Goal: Use online tool/utility: Utilize a website feature to perform a specific function

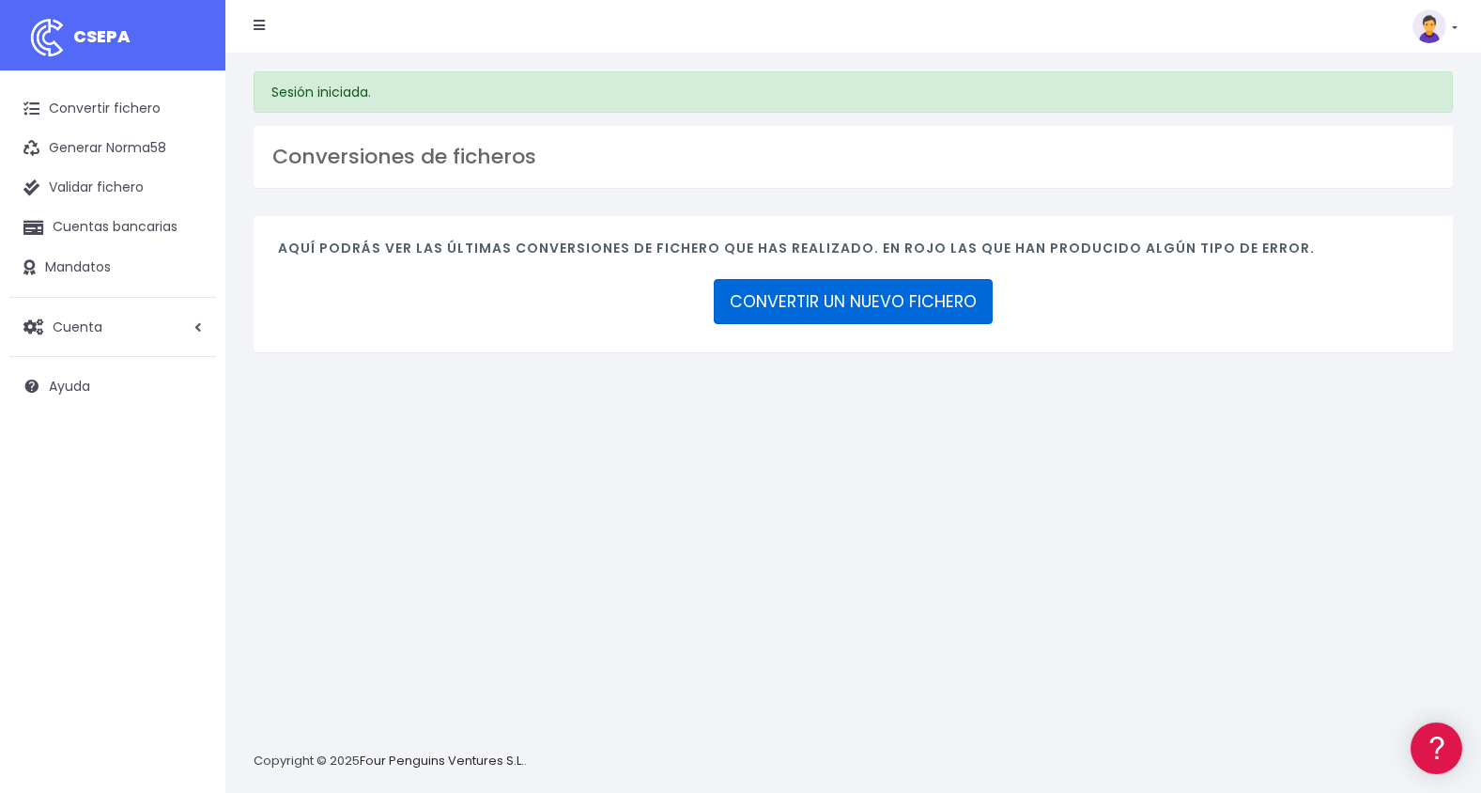
click at [861, 296] on link "CONVERTIR UN NUEVO FICHERO" at bounding box center [853, 301] width 279 height 45
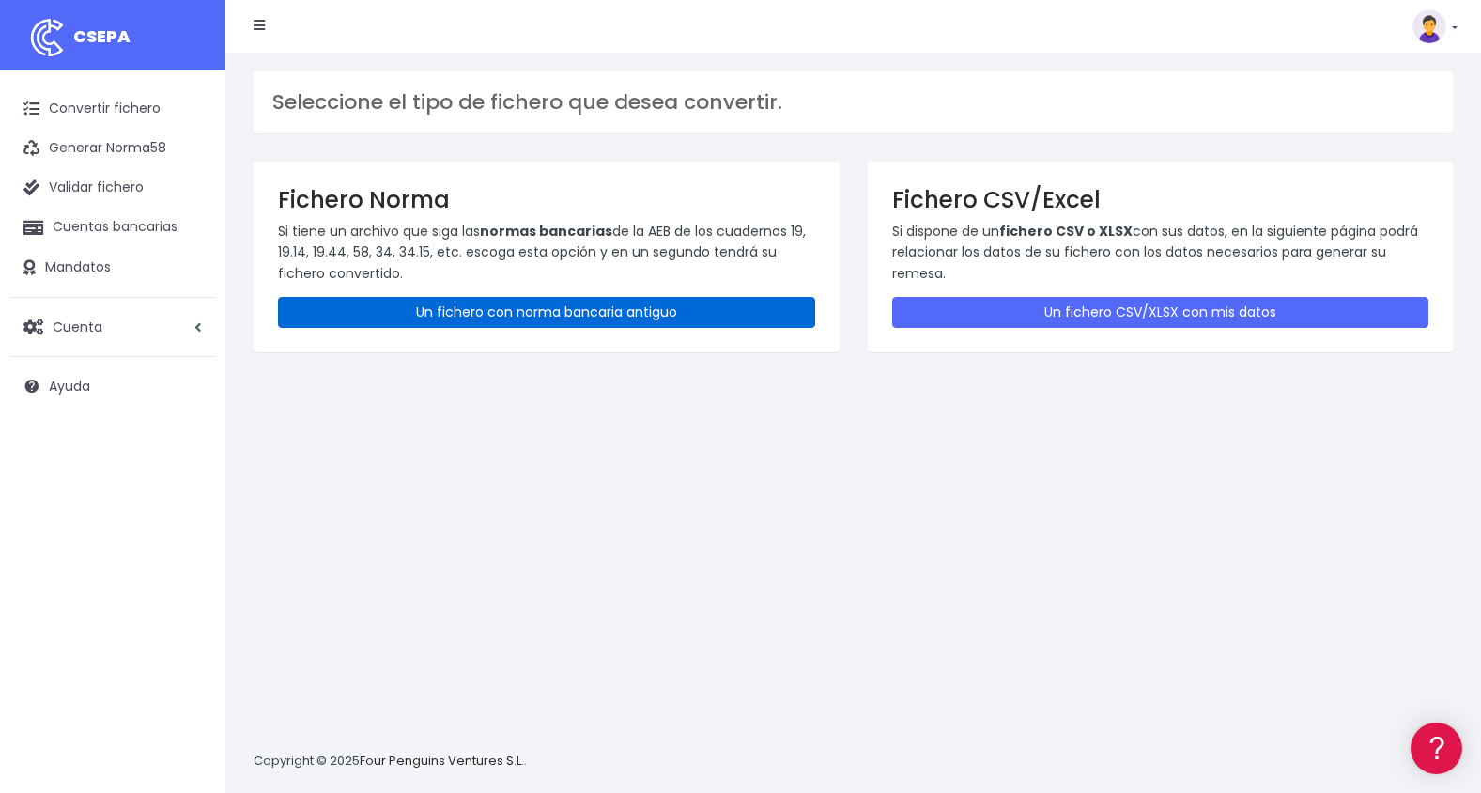
click at [608, 299] on link "Un fichero con norma bancaria antiguo" at bounding box center [546, 312] width 537 height 31
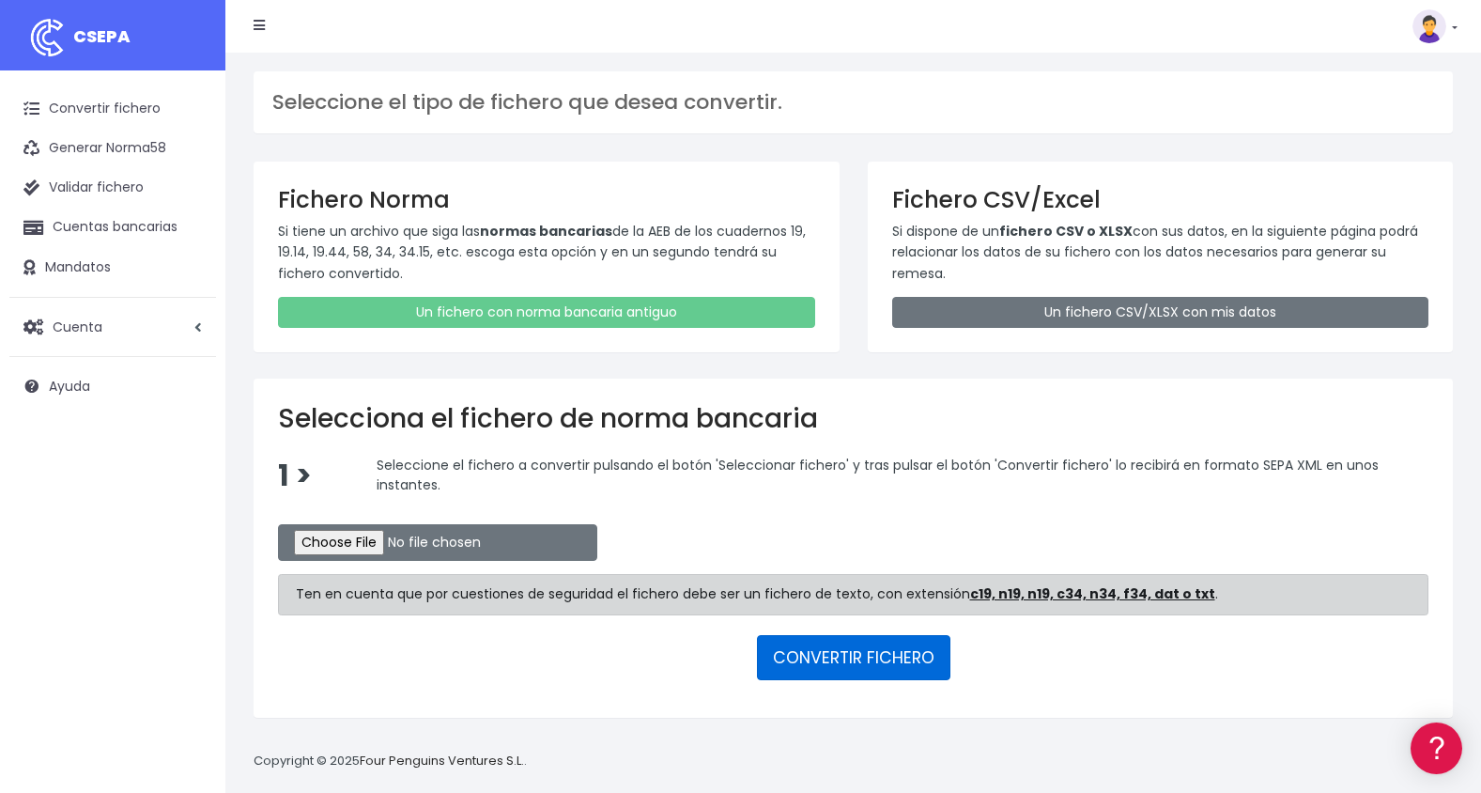
click at [854, 651] on button "CONVERTIR FICHERO" at bounding box center [853, 657] width 193 height 45
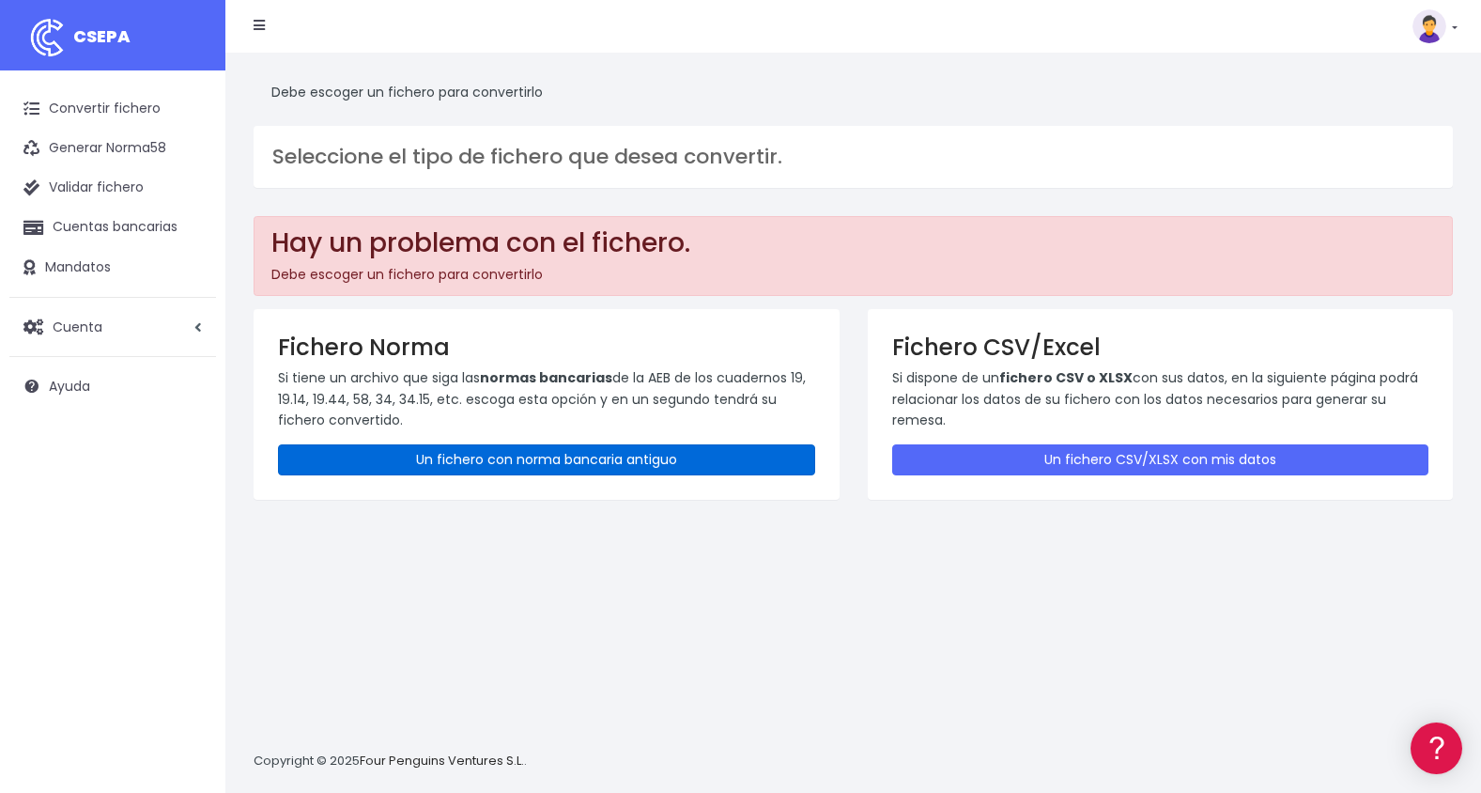
click at [571, 455] on link "Un fichero con norma bancaria antiguo" at bounding box center [546, 459] width 537 height 31
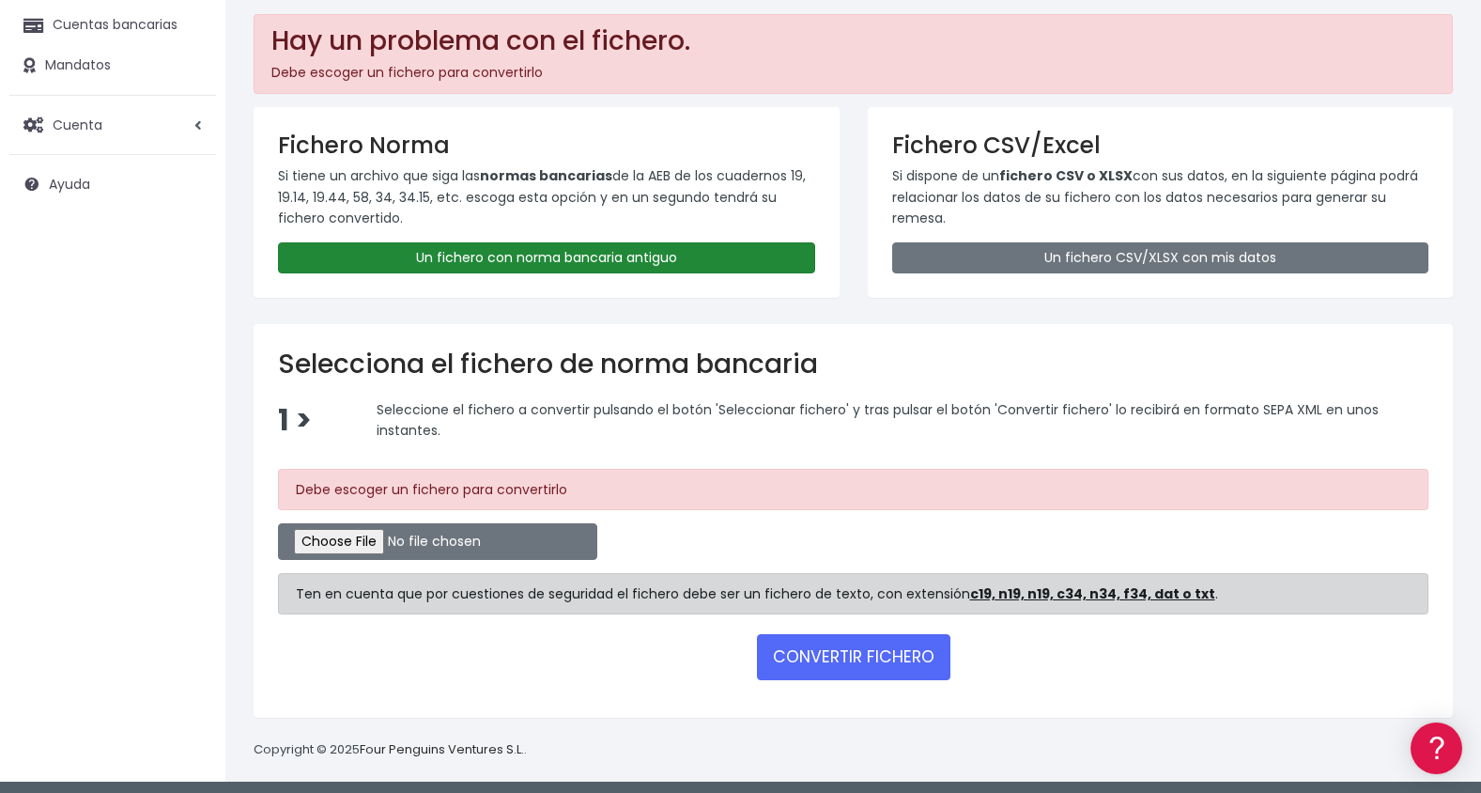
scroll to position [208, 0]
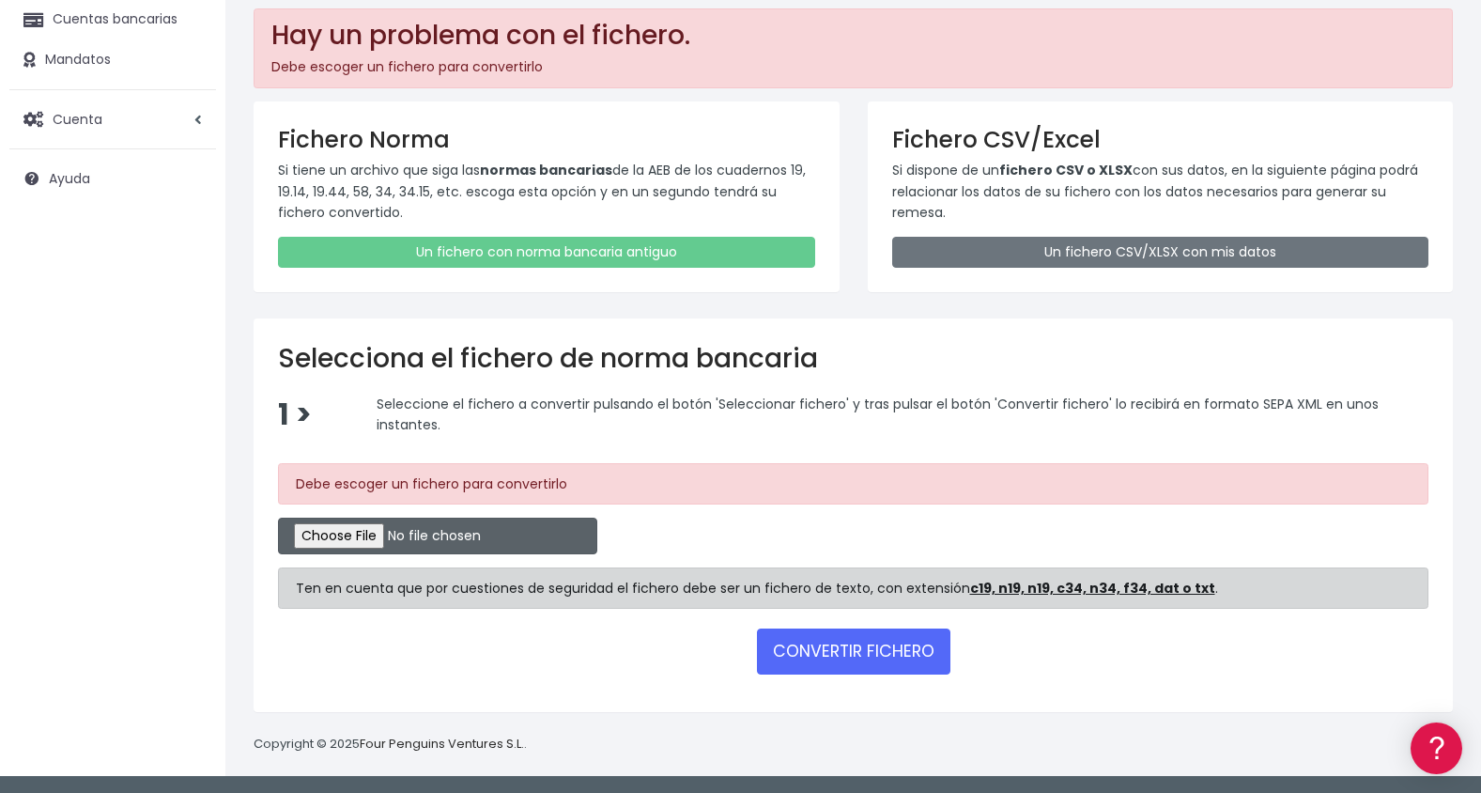
click at [362, 532] on input "file" at bounding box center [437, 535] width 319 height 37
type input "C:\fakepath\2025_08_18_181924_Remesa_4_Cuaderno_19_14_XML (1).xml"
click at [355, 531] on input "file" at bounding box center [437, 535] width 319 height 37
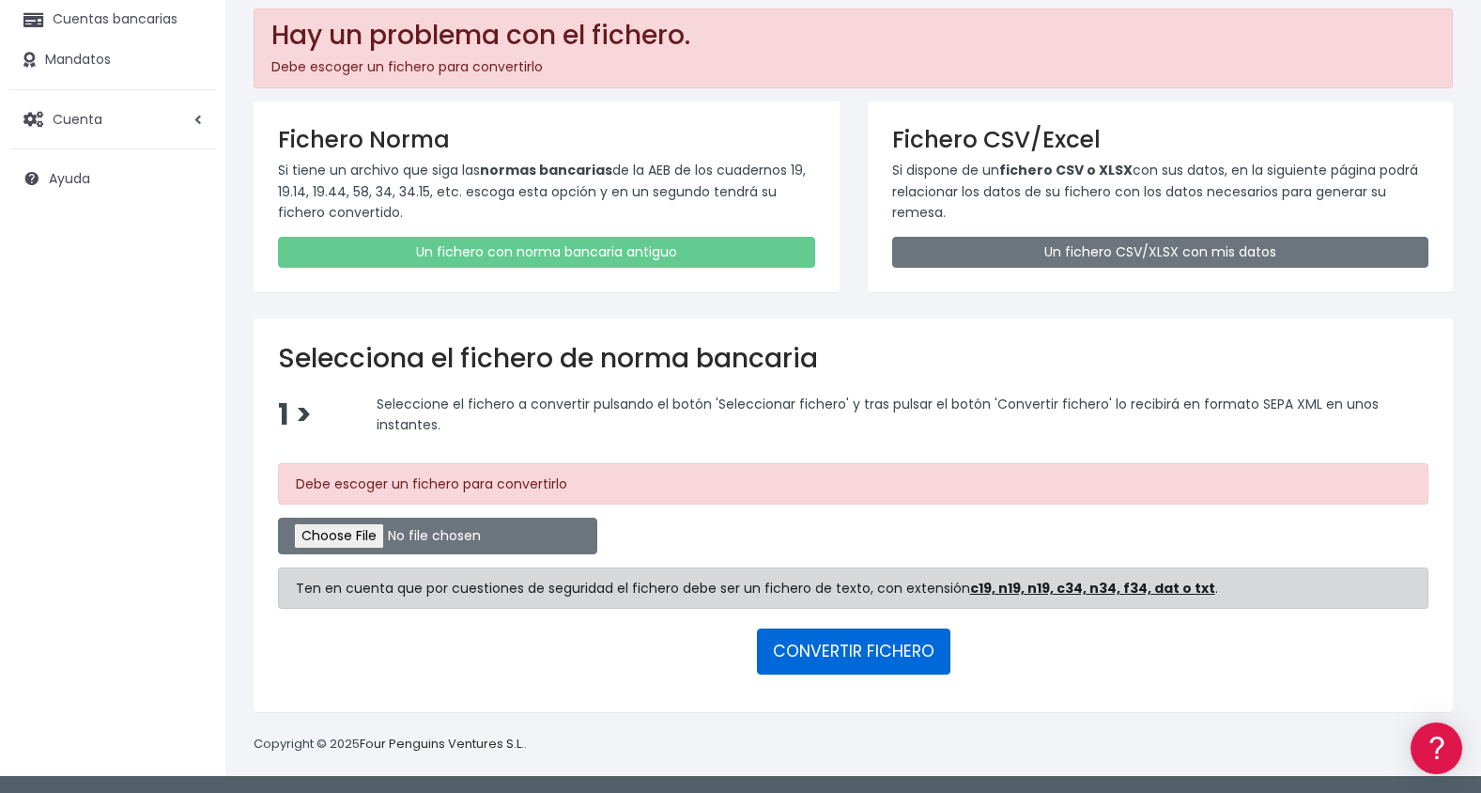
click at [833, 658] on button "CONVERTIR FICHERO" at bounding box center [853, 650] width 193 height 45
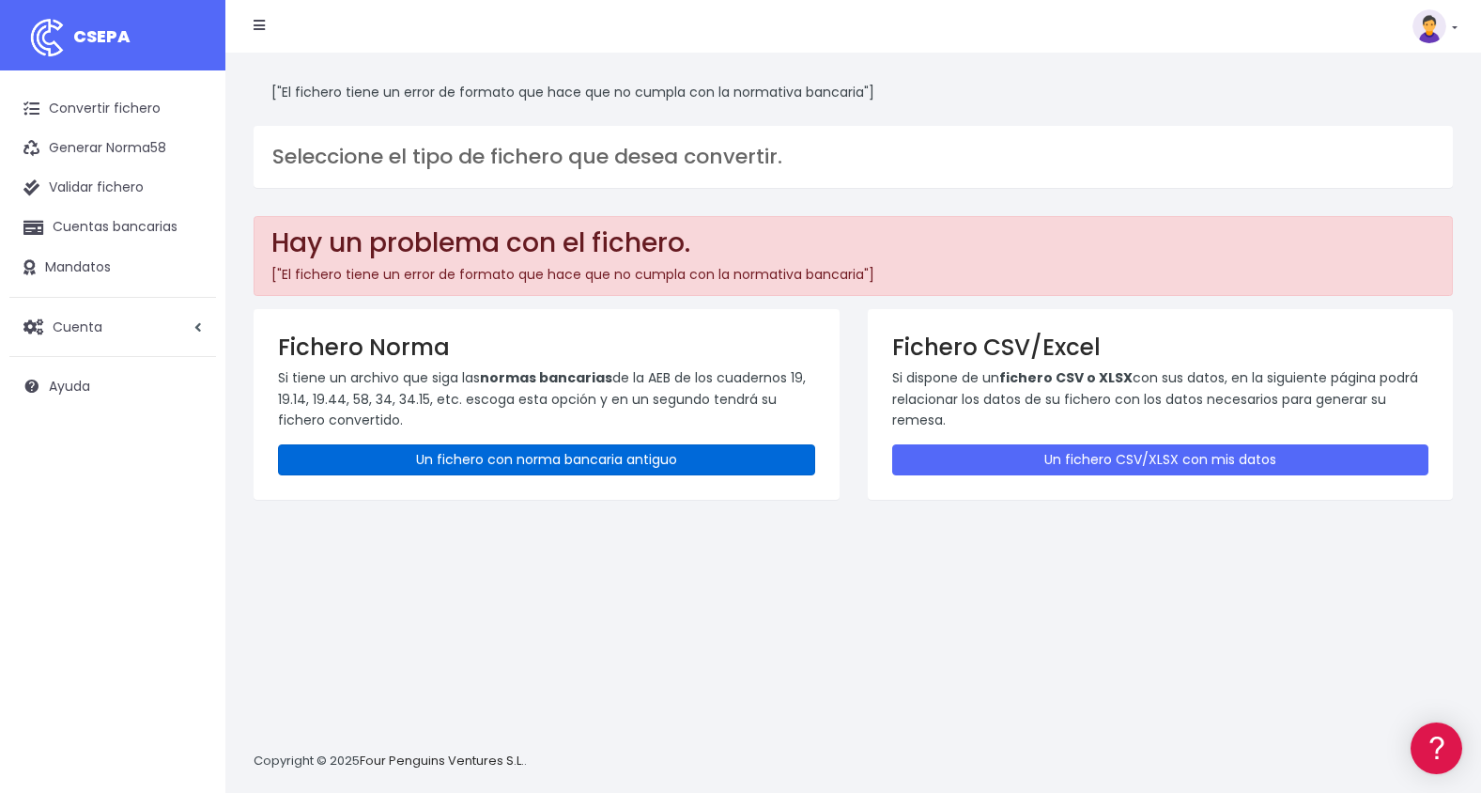
click at [517, 457] on link "Un fichero con norma bancaria antiguo" at bounding box center [546, 459] width 537 height 31
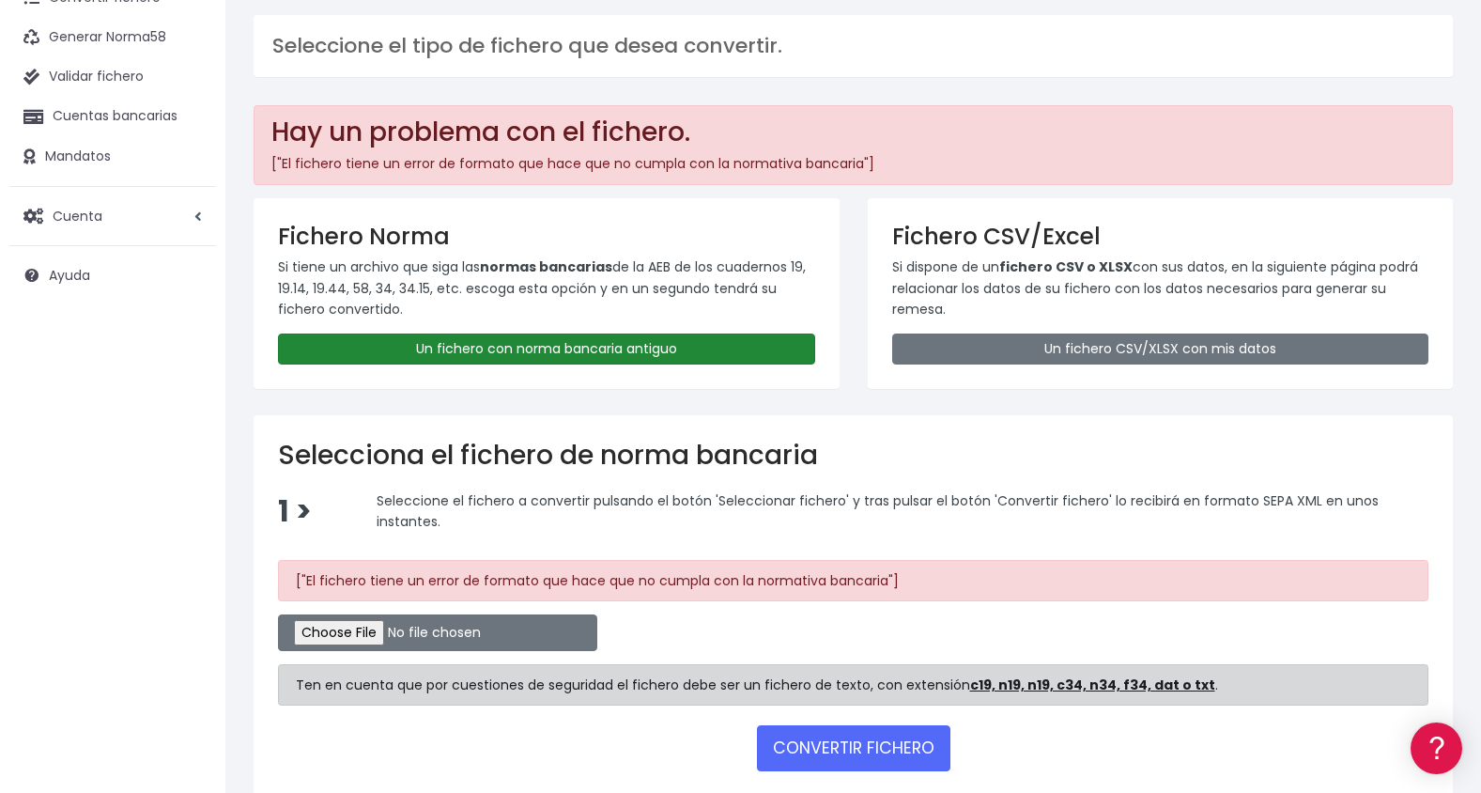
scroll to position [208, 0]
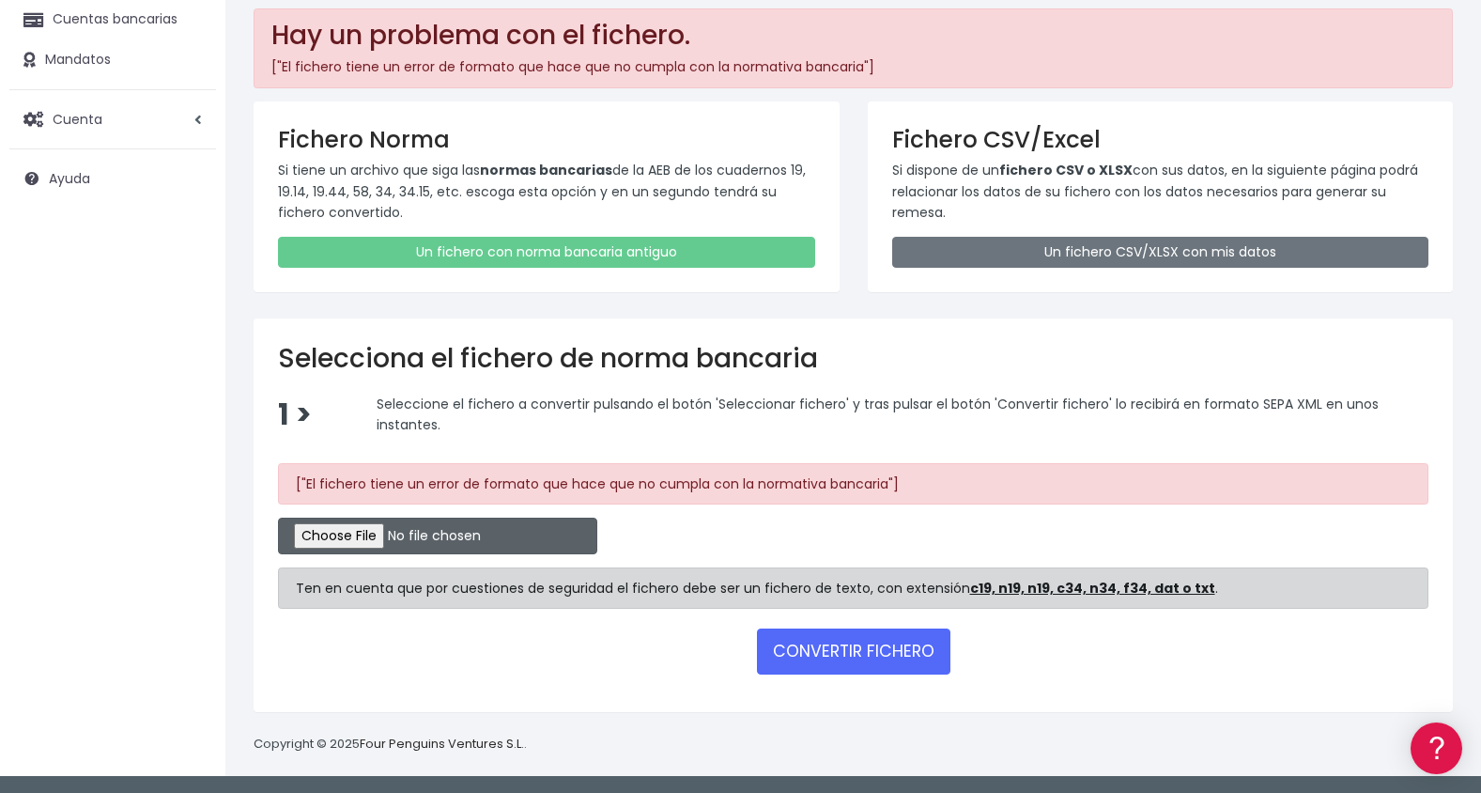
click at [349, 530] on input "file" at bounding box center [437, 535] width 319 height 37
type input "C:\fakepath\2025_08_18_181924_Remesa_4_Cuaderno_19_14_XML (1).xml"
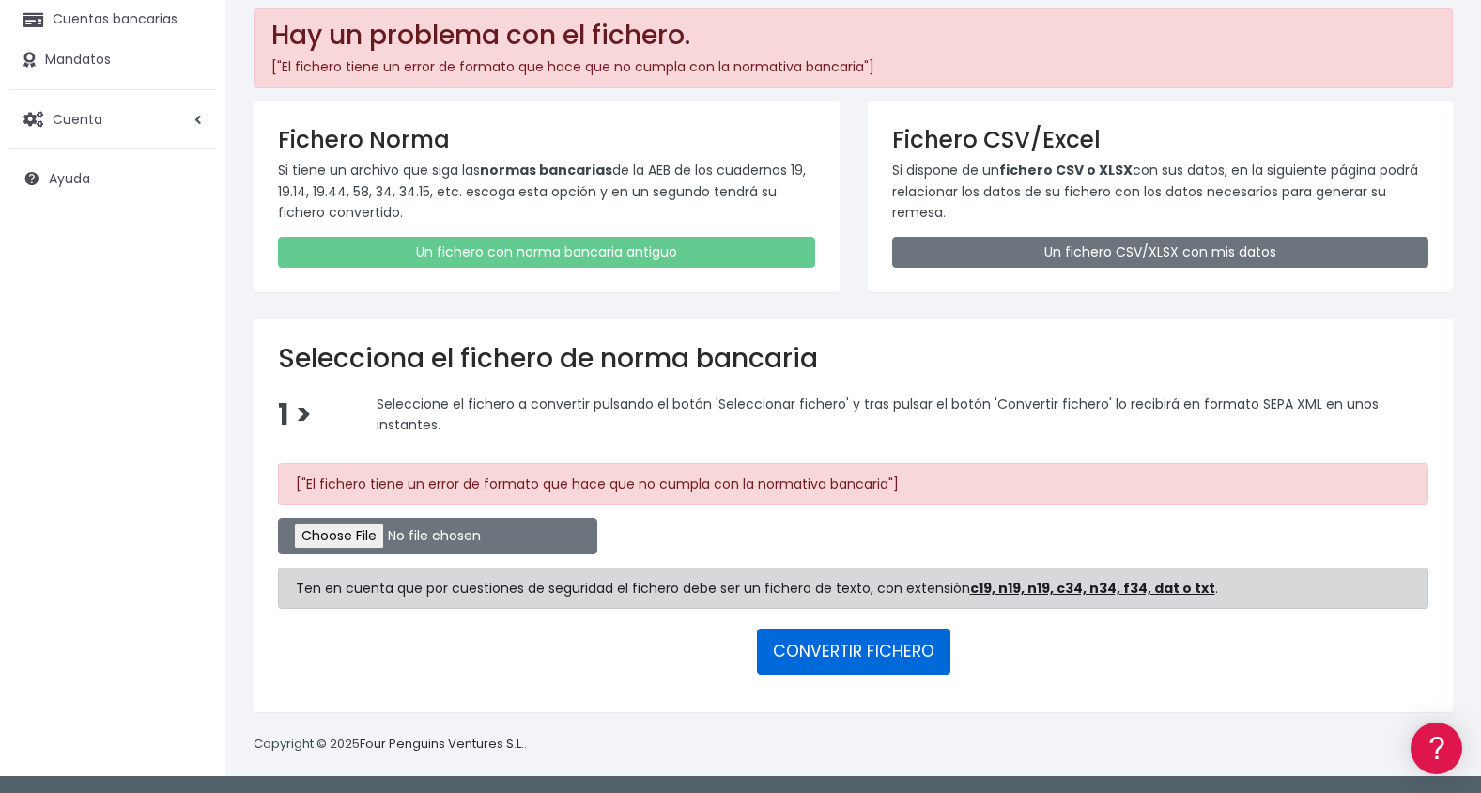
click at [896, 655] on button "CONVERTIR FICHERO" at bounding box center [853, 650] width 193 height 45
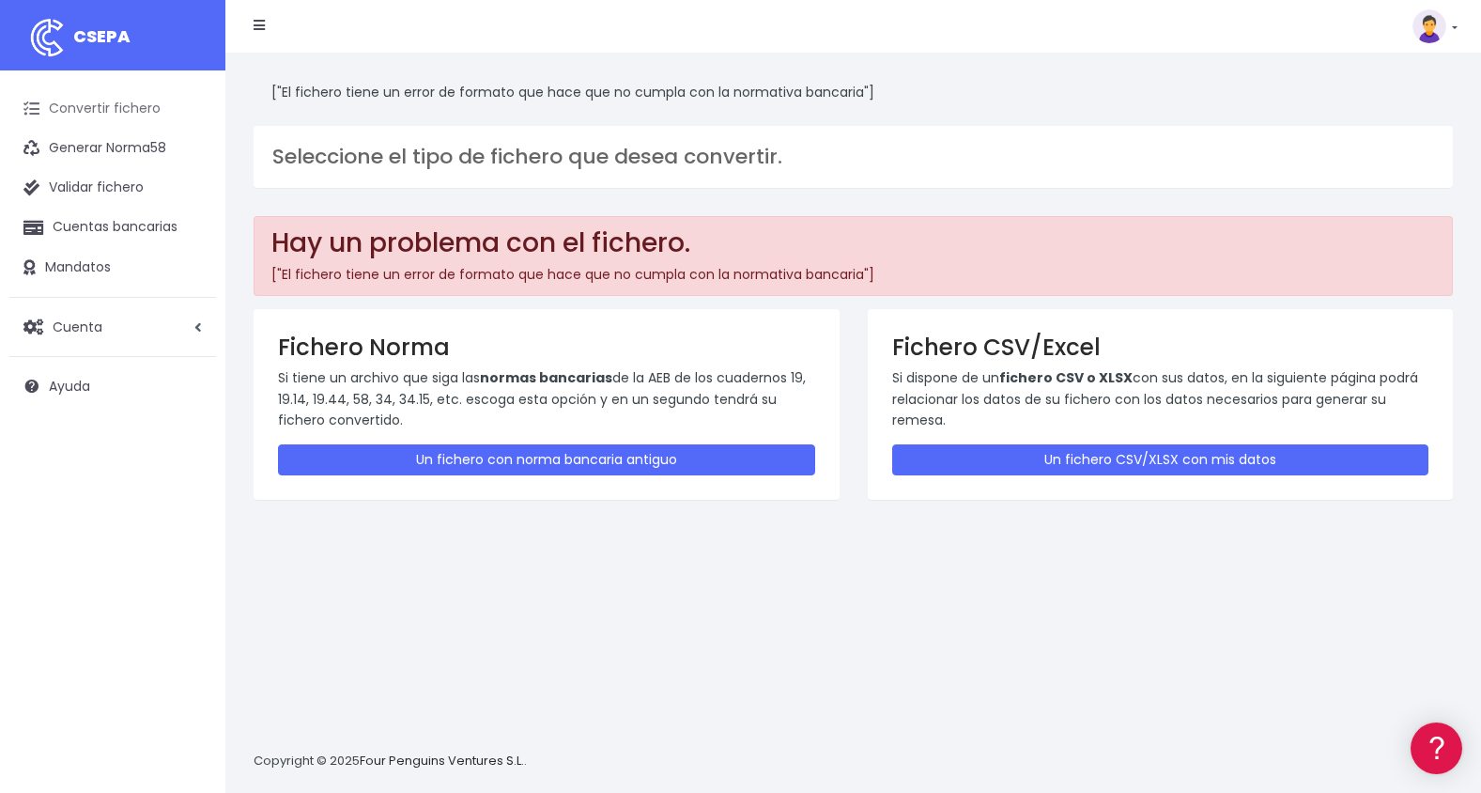
click at [61, 108] on link "Convertir fichero" at bounding box center [112, 108] width 207 height 39
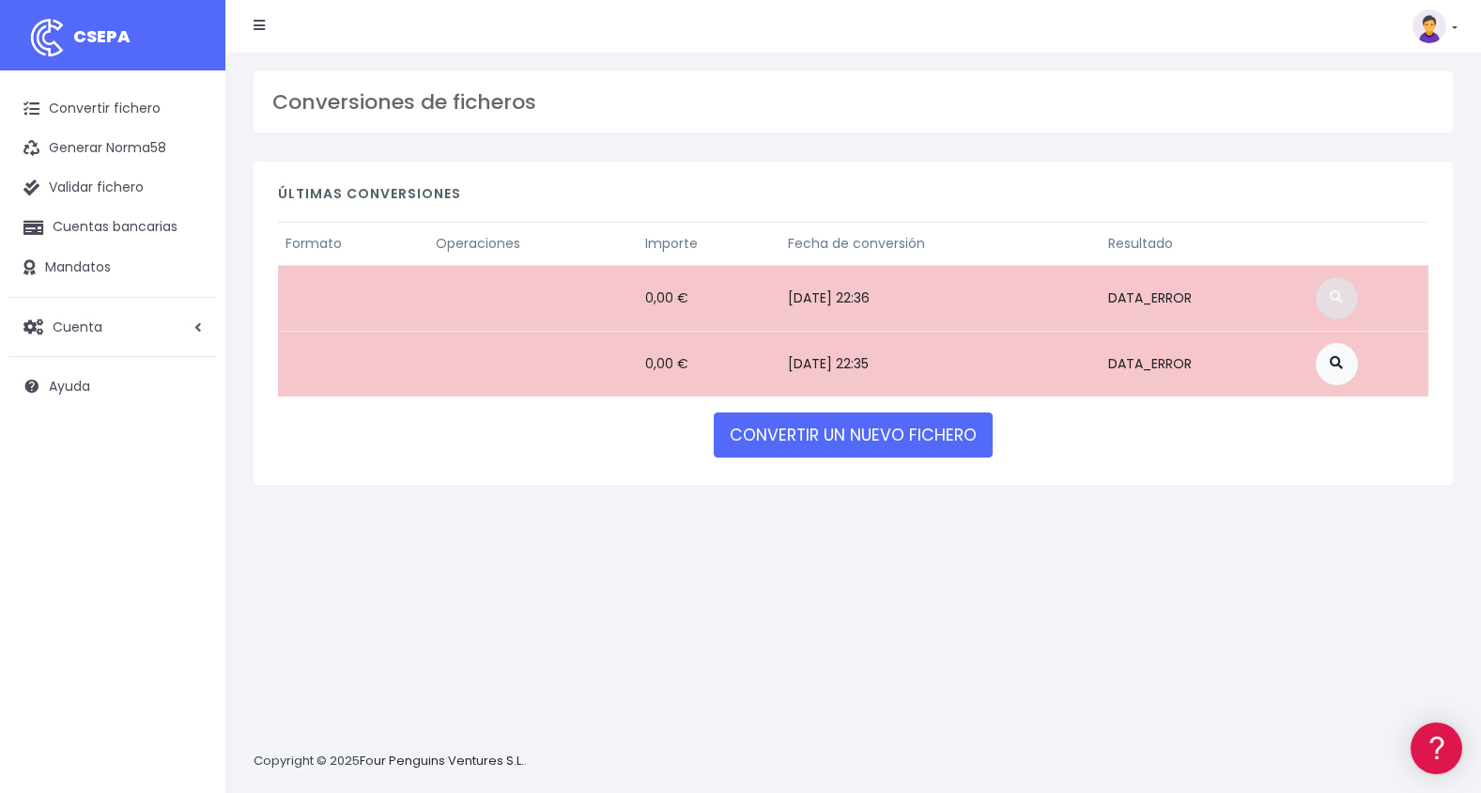
click at [1339, 295] on span at bounding box center [1336, 296] width 13 height 13
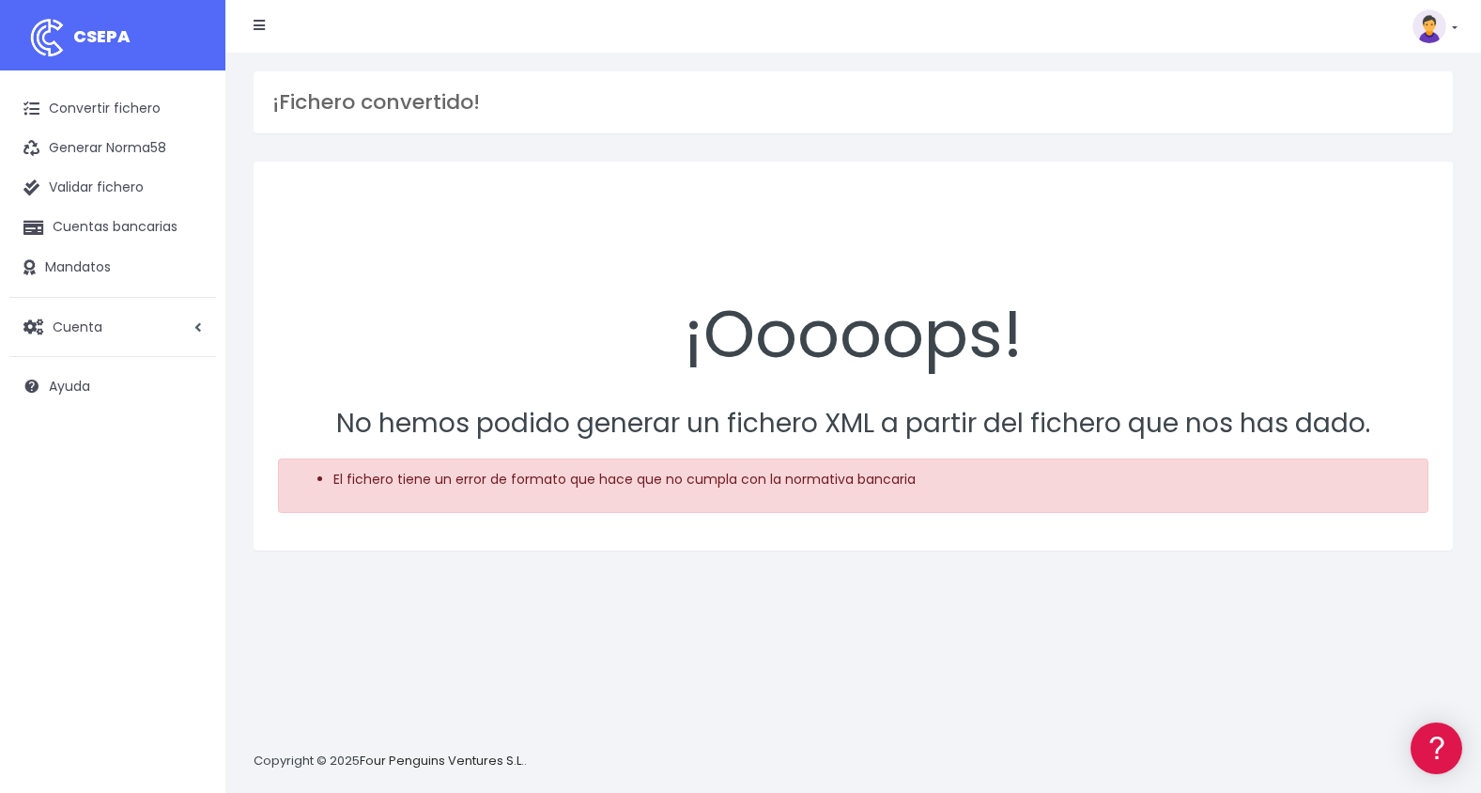
click at [564, 484] on li "El fichero tiene un error de formato que hace que no cumpla con la normativa ba…" at bounding box center [872, 480] width 1078 height 20
click at [134, 226] on link "Cuentas bancarias" at bounding box center [112, 227] width 207 height 39
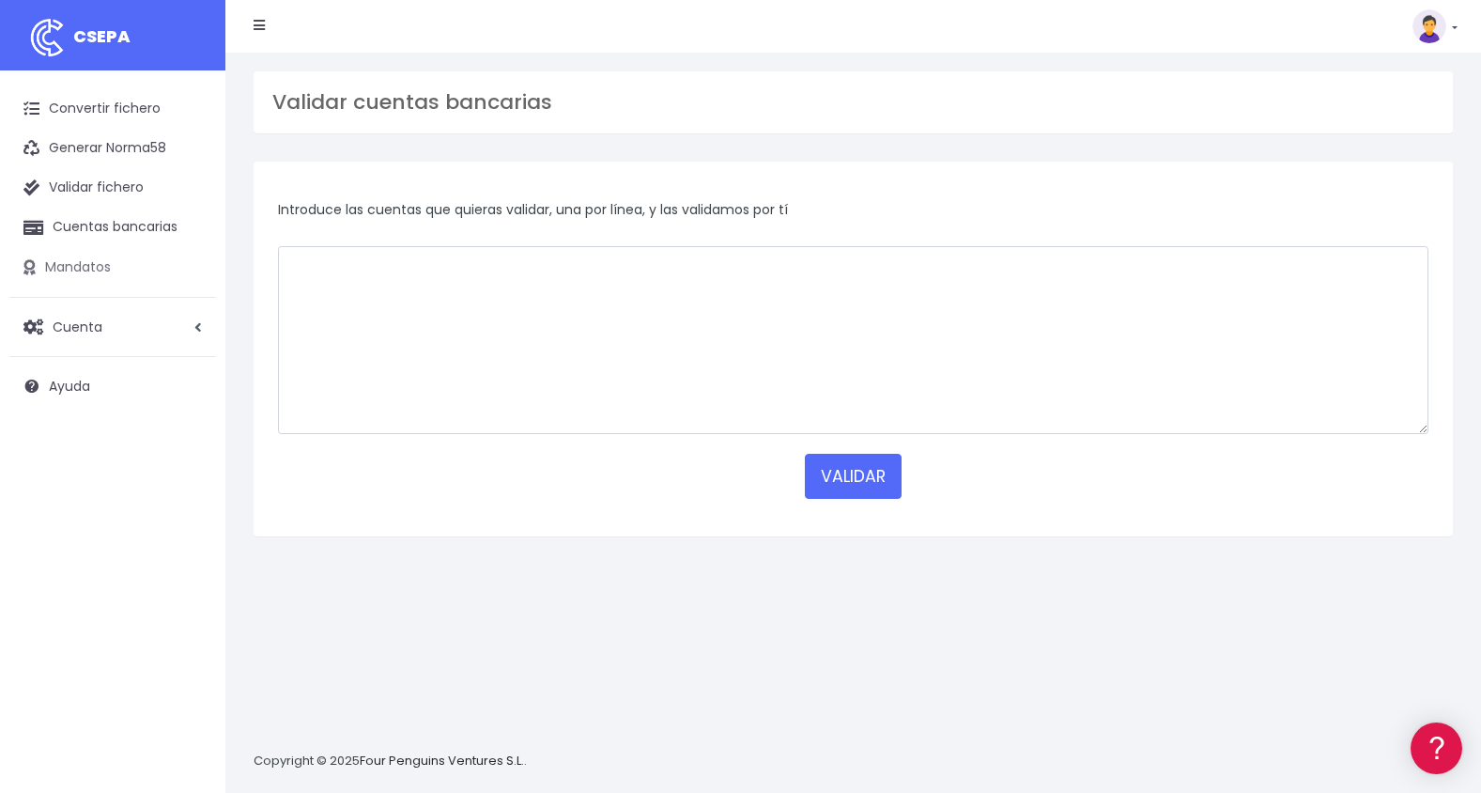
click at [82, 261] on link "Mandatos" at bounding box center [112, 267] width 207 height 39
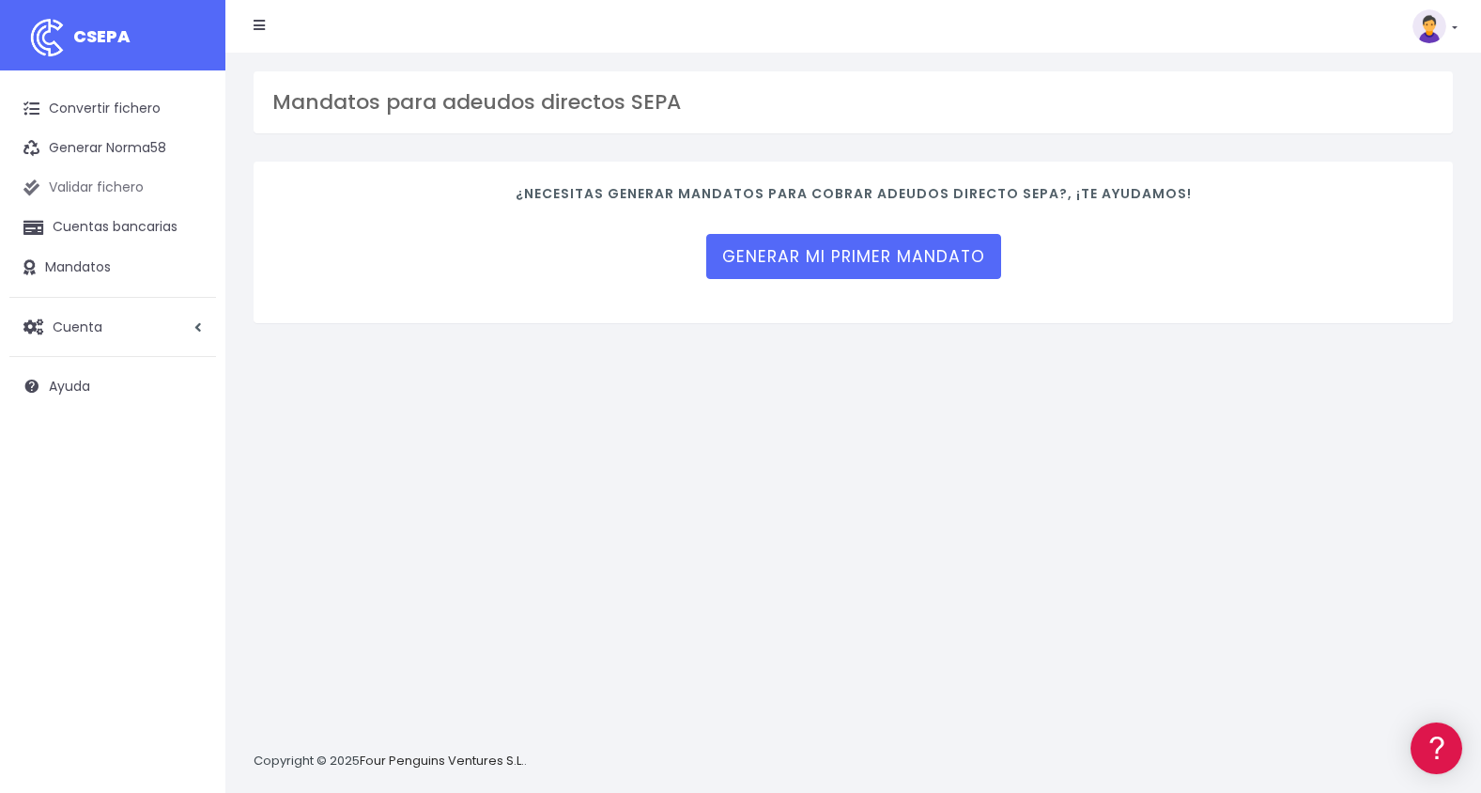
click at [100, 172] on link "Validar fichero" at bounding box center [112, 187] width 207 height 39
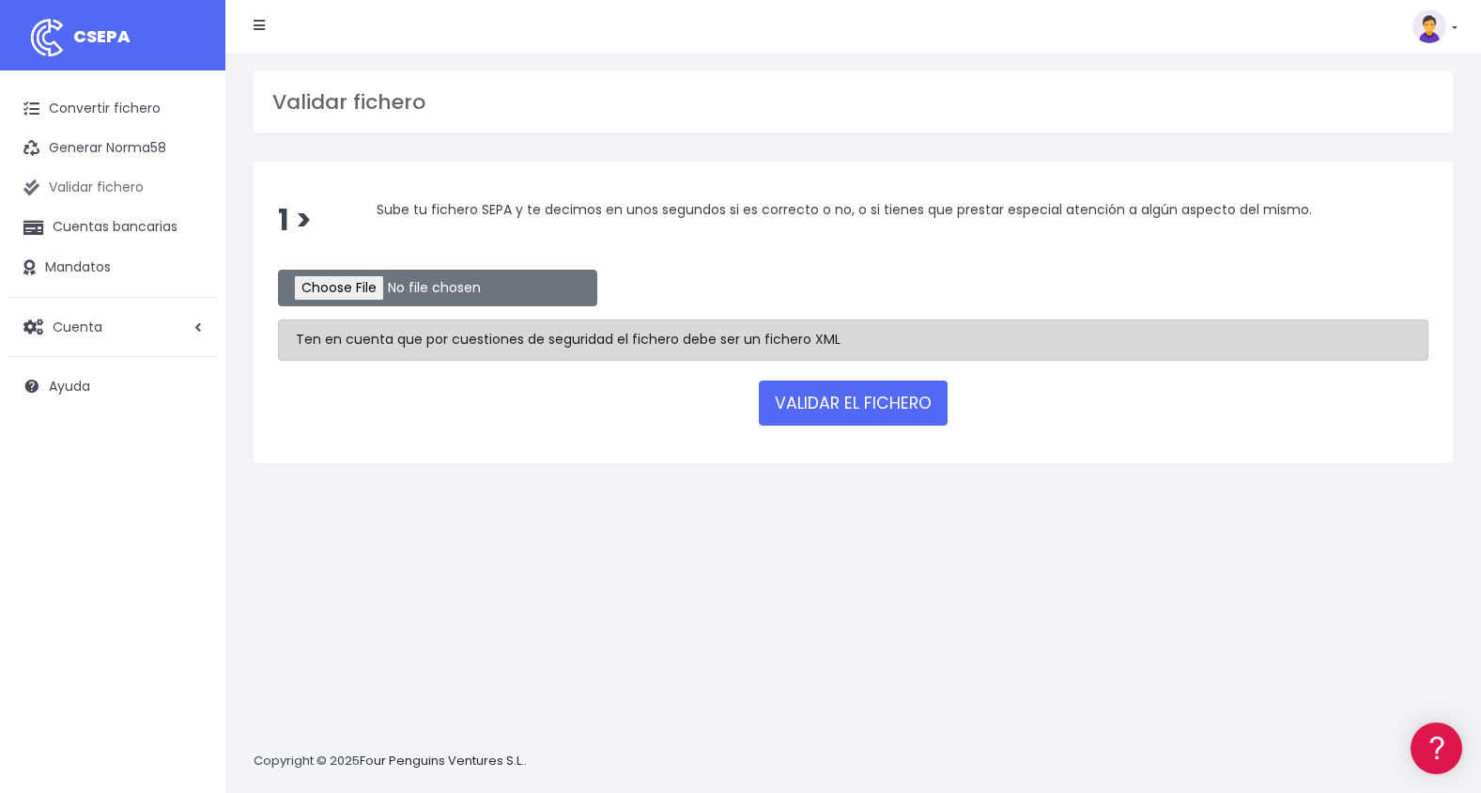
click at [92, 187] on link "Validar fichero" at bounding box center [112, 187] width 207 height 39
click at [107, 89] on link "Convertir fichero" at bounding box center [112, 108] width 207 height 39
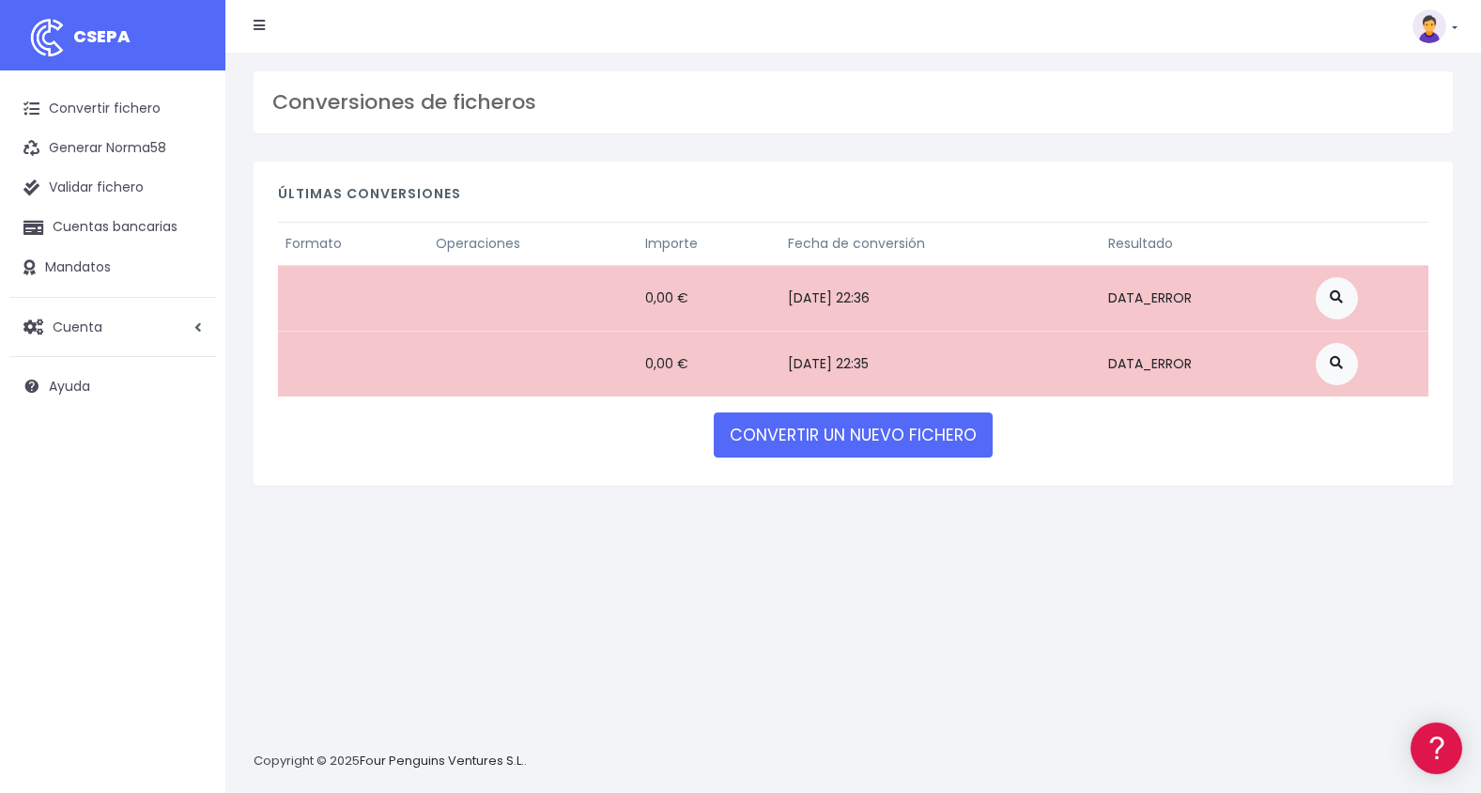
click at [248, 28] on li at bounding box center [258, 27] width 39 height 38
click at [274, 11] on li at bounding box center [258, 27] width 39 height 38
click at [263, 24] on icon at bounding box center [259, 25] width 11 height 13
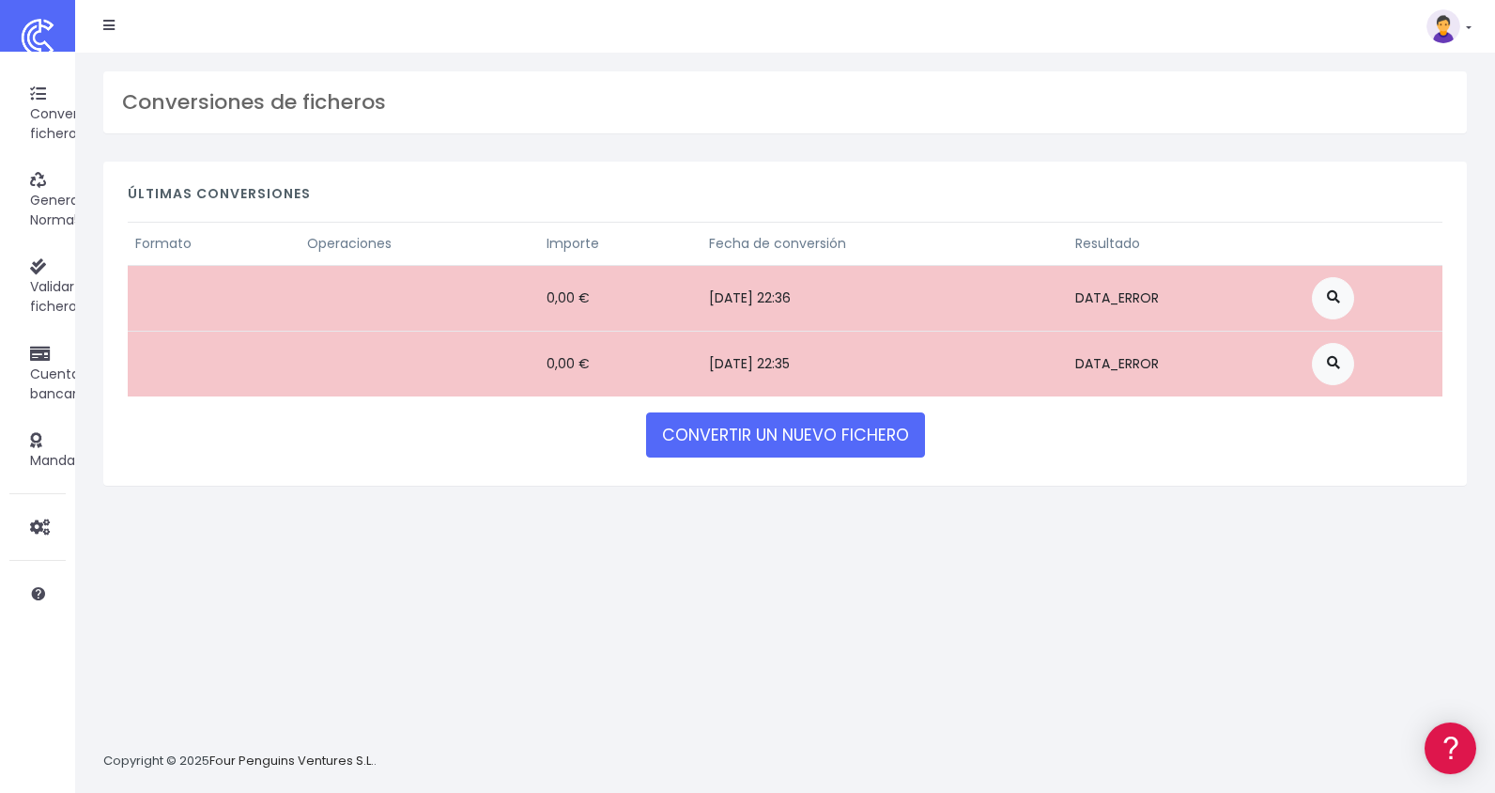
click at [624, 293] on td "0,00 €" at bounding box center [620, 298] width 162 height 66
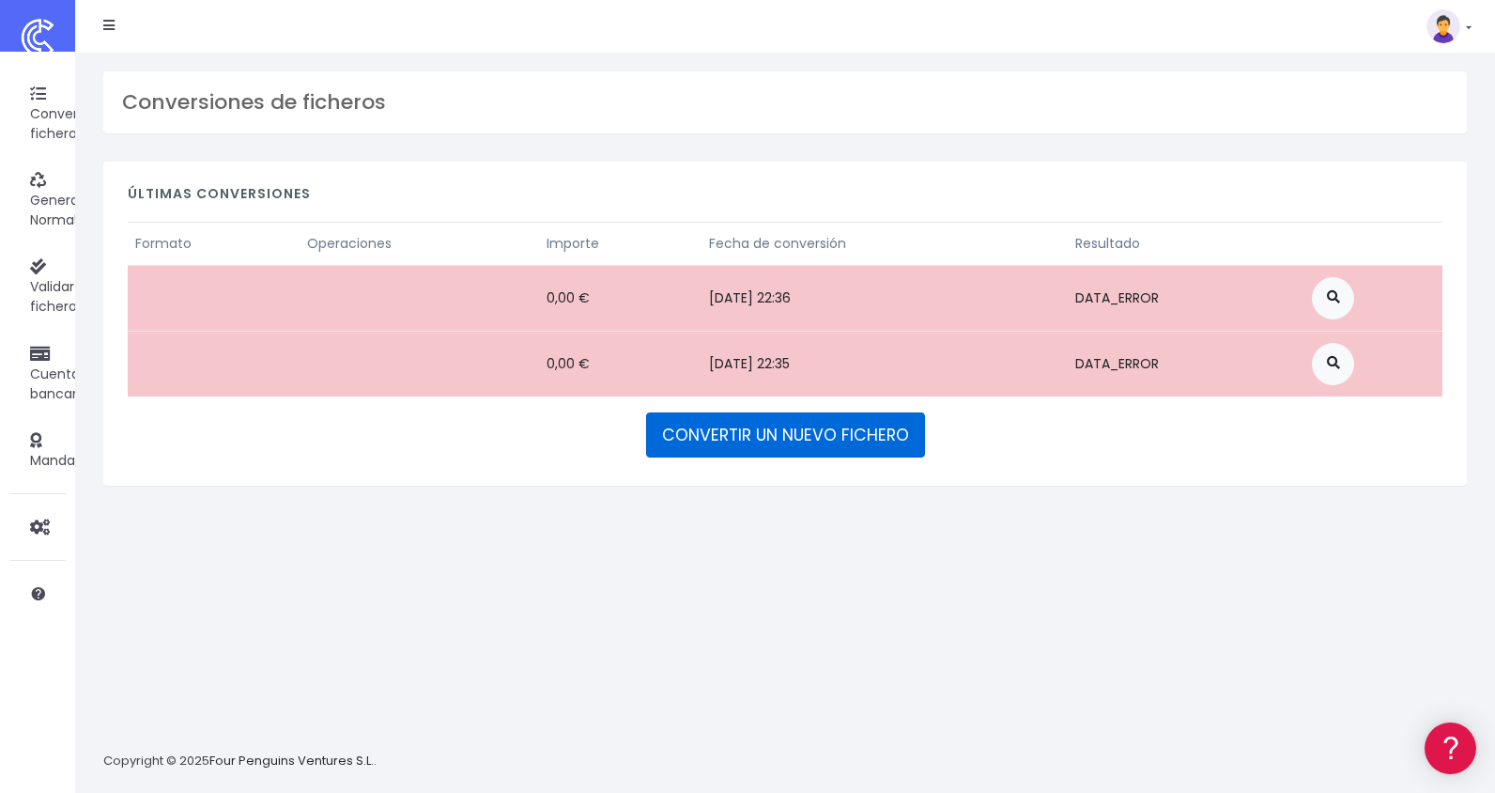
click at [792, 428] on link "CONVERTIR UN NUEVO FICHERO" at bounding box center [785, 434] width 279 height 45
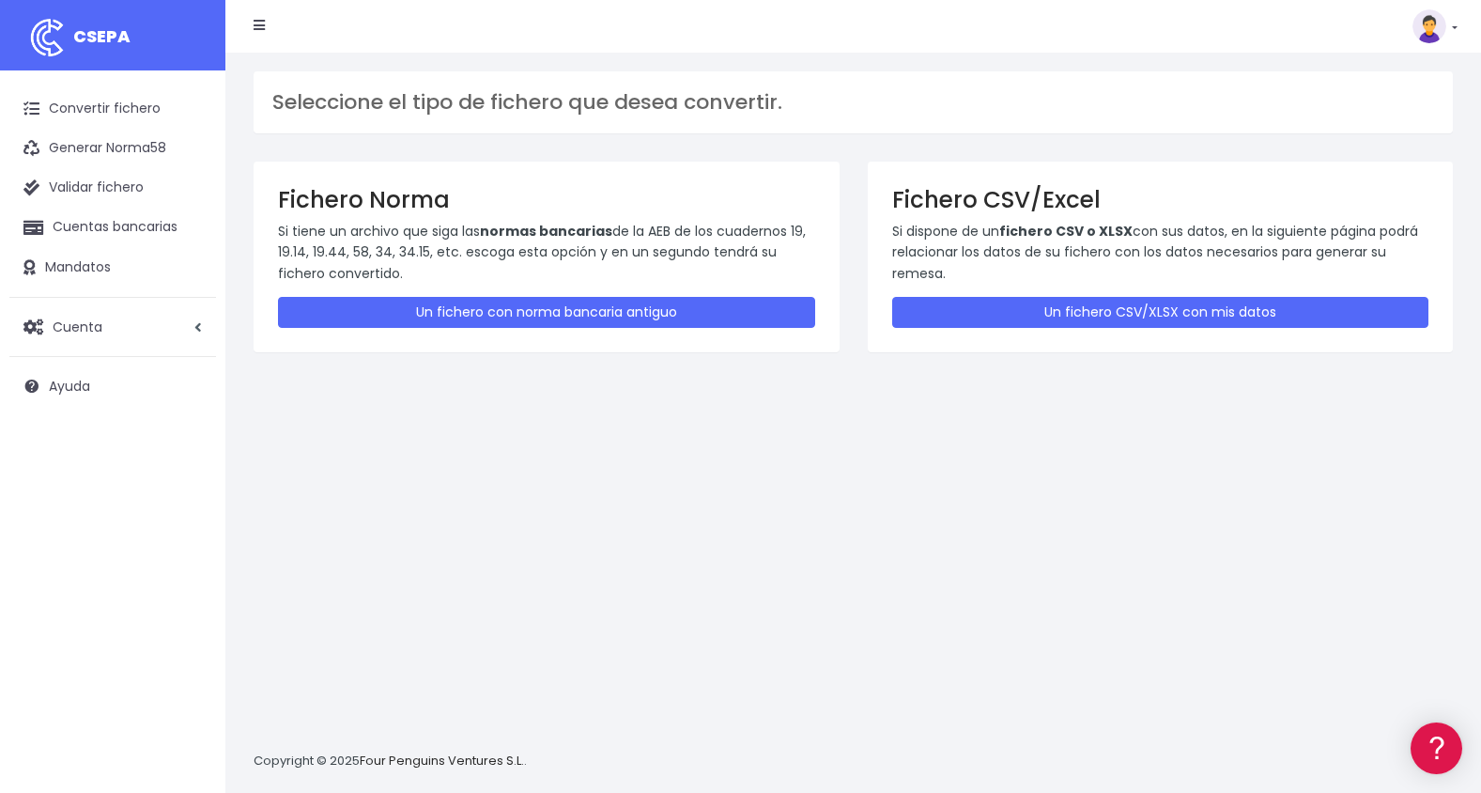
click at [634, 330] on div "Fichero Norma Si tiene un archivo que siga las normas bancarias de la AEB de lo…" at bounding box center [547, 257] width 586 height 191
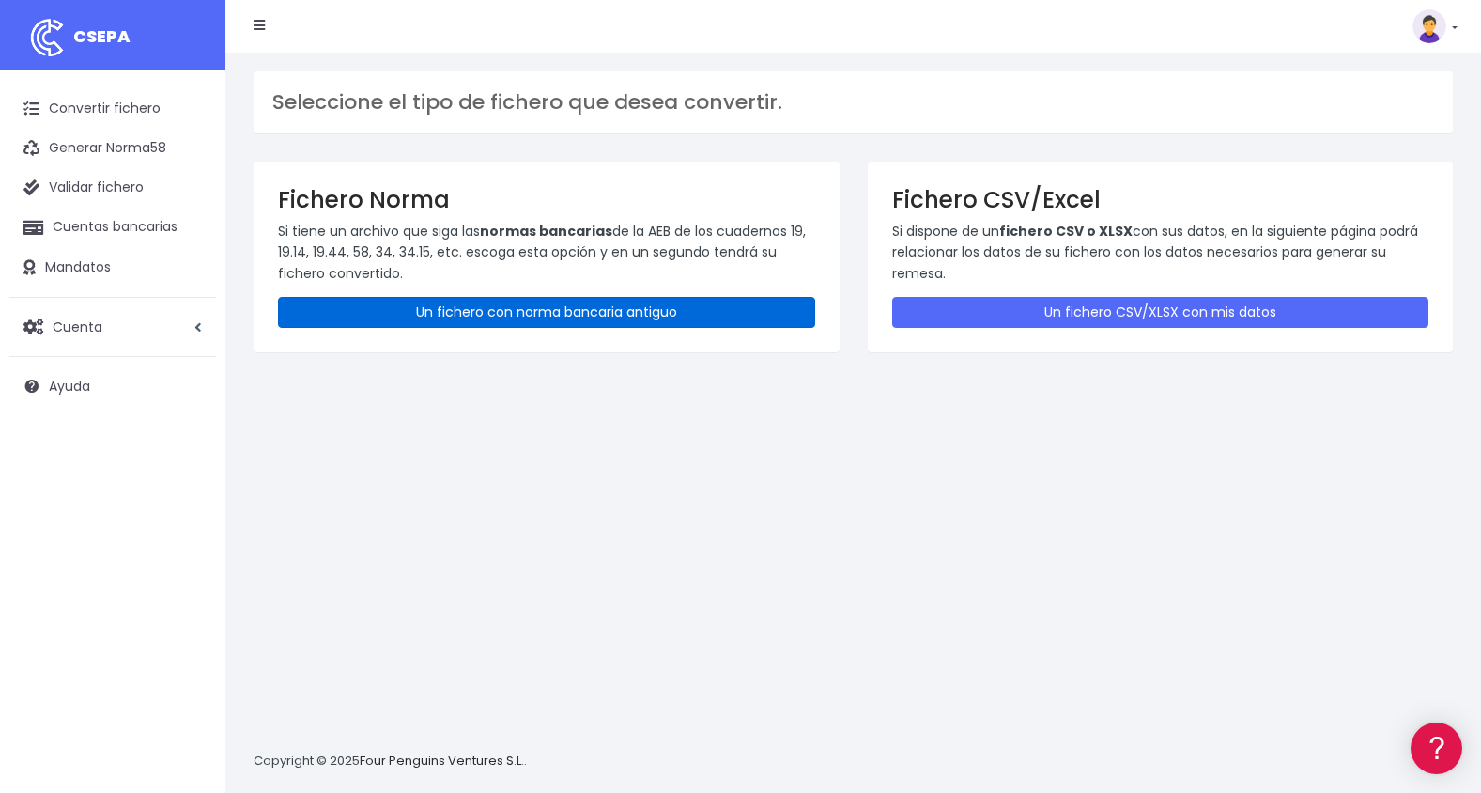
click at [638, 315] on link "Un fichero con norma bancaria antiguo" at bounding box center [546, 312] width 537 height 31
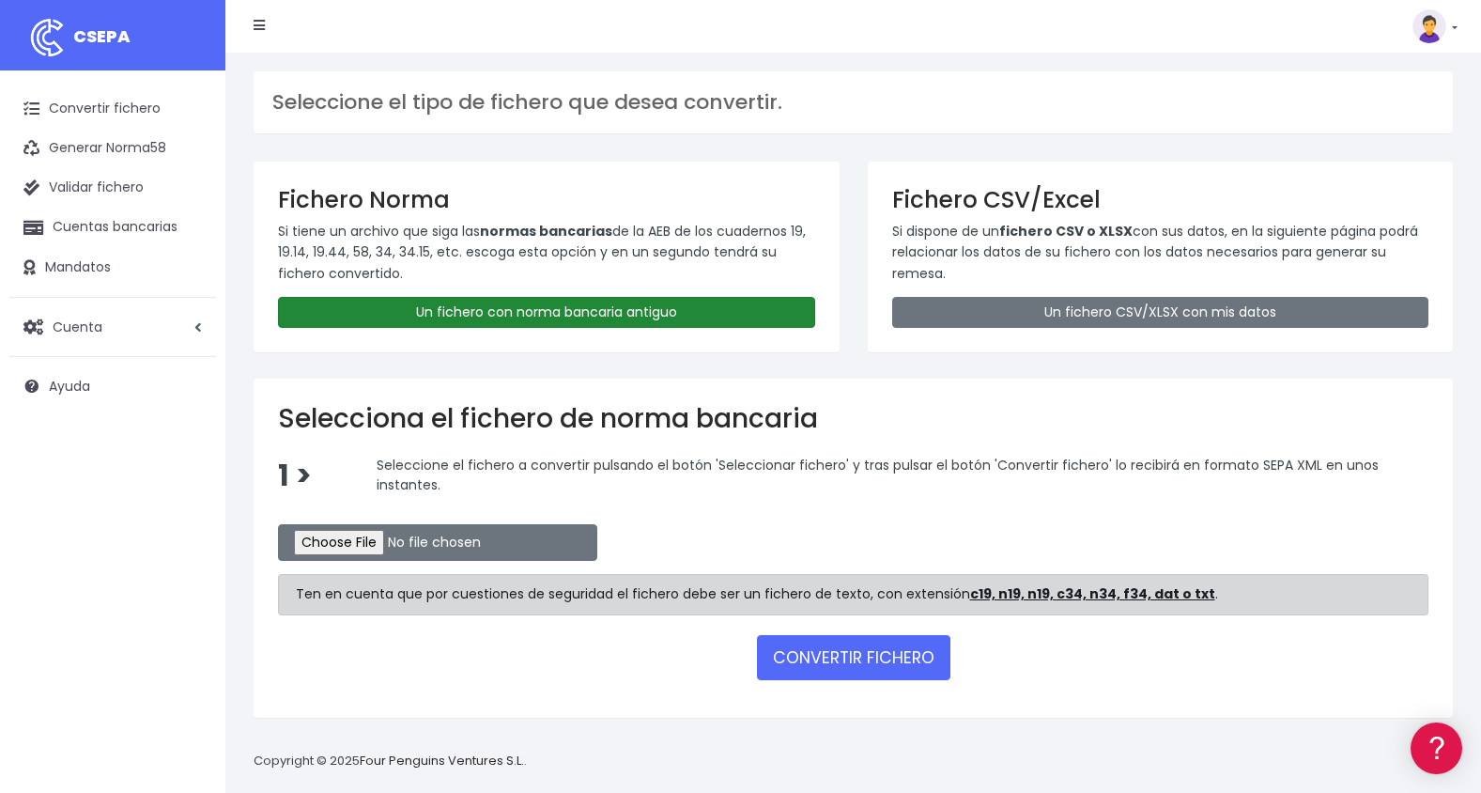
scroll to position [18, 0]
